Goal: Check status

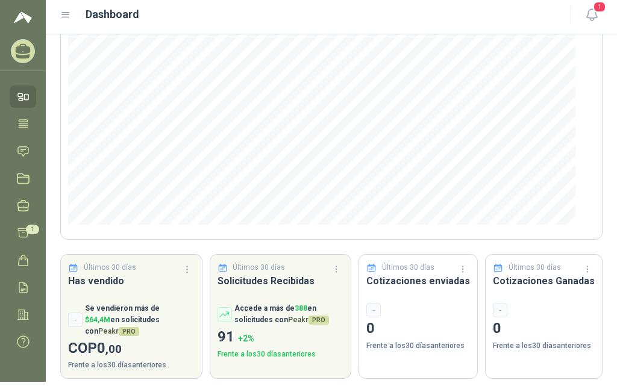
scroll to position [5, 0]
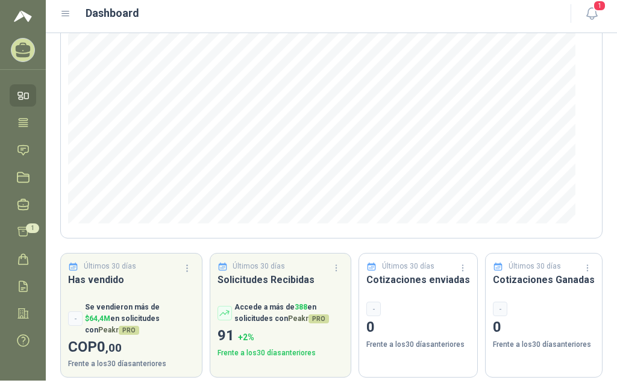
click at [20, 51] on icon at bounding box center [23, 48] width 15 height 10
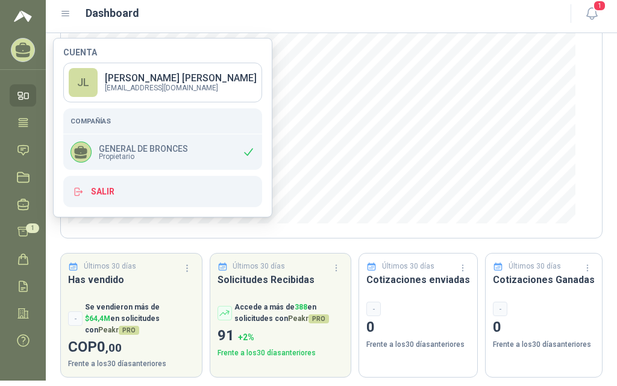
click at [26, 98] on icon at bounding box center [23, 95] width 13 height 13
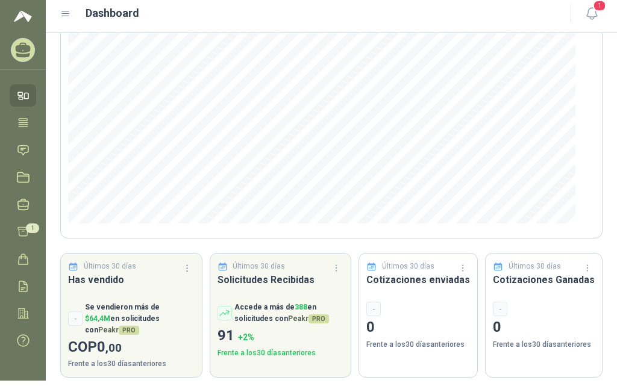
scroll to position [0, 0]
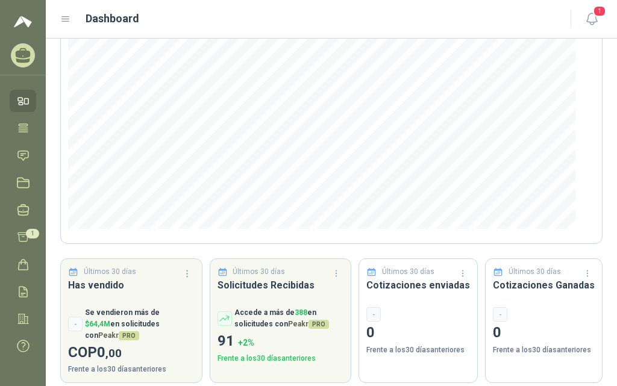
click at [26, 99] on icon at bounding box center [27, 101] width 4 height 5
click at [27, 130] on icon at bounding box center [23, 128] width 9 height 8
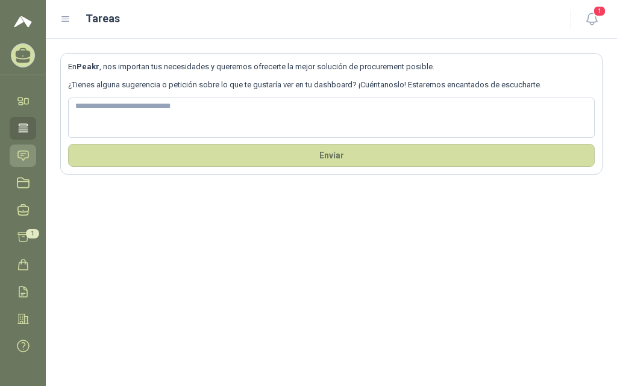
click at [26, 158] on icon at bounding box center [23, 155] width 13 height 13
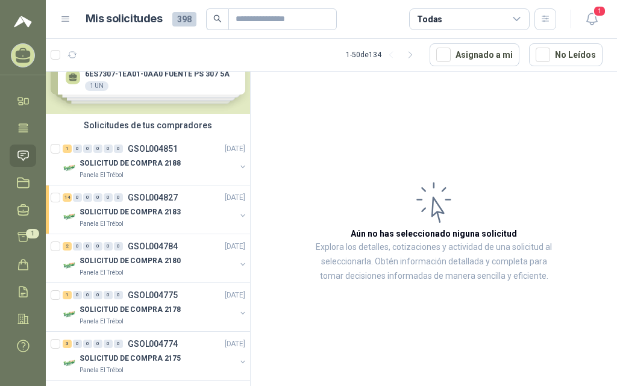
scroll to position [55, 0]
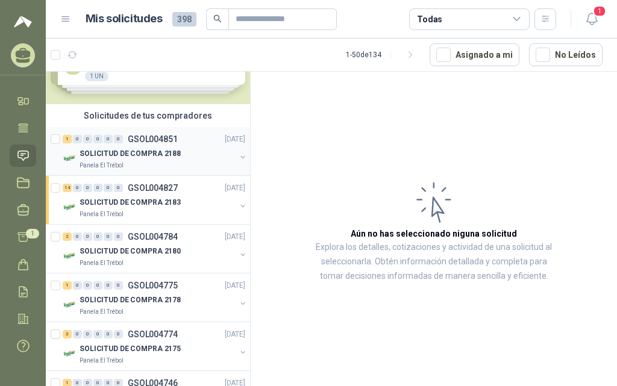
click at [152, 146] on div "SOLICITUD DE COMPRA 2188" at bounding box center [158, 153] width 156 height 14
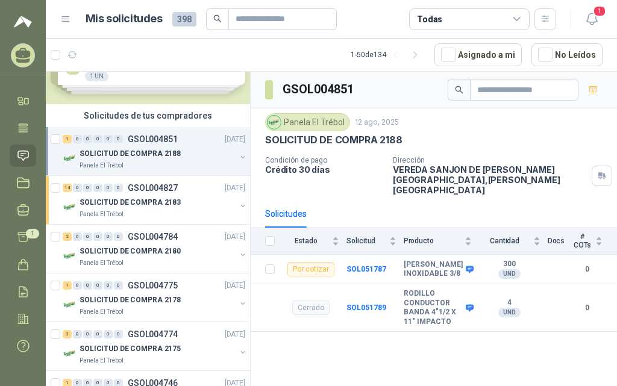
scroll to position [5, 0]
